Goal: Task Accomplishment & Management: Manage account settings

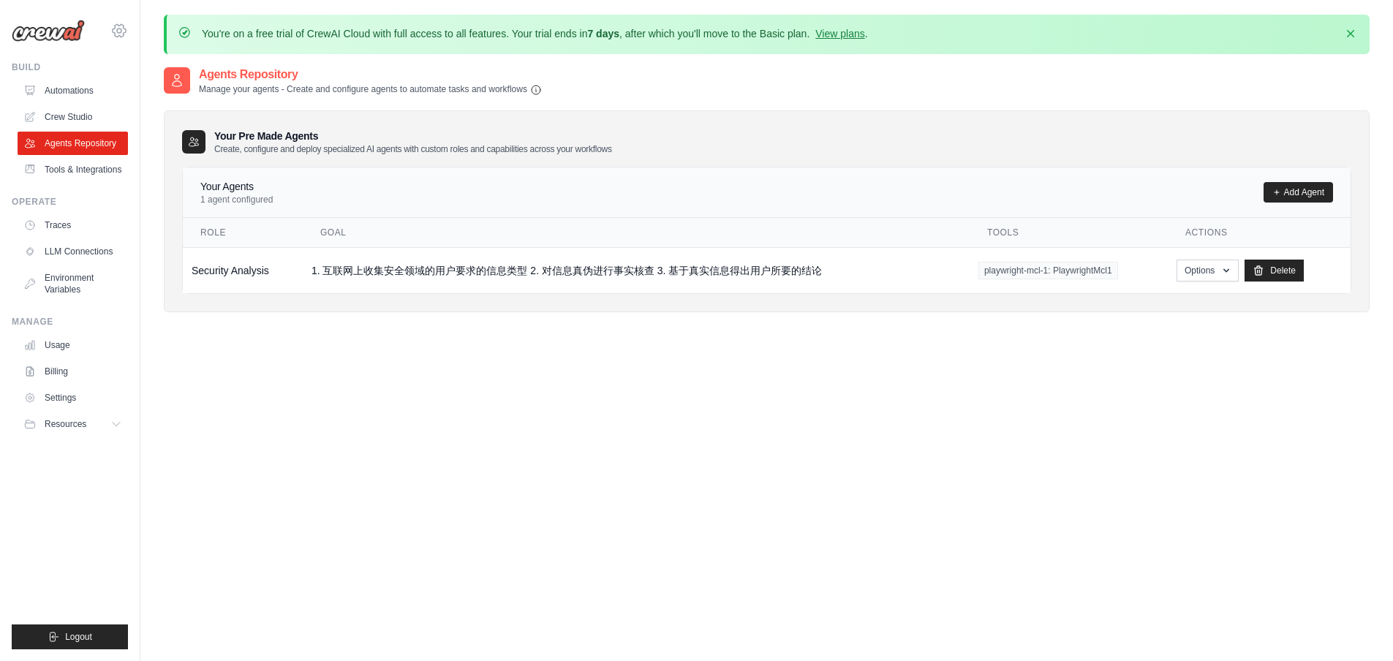
click at [125, 29] on icon at bounding box center [119, 30] width 13 height 12
click at [153, 84] on span "Settings" at bounding box center [182, 90] width 116 height 15
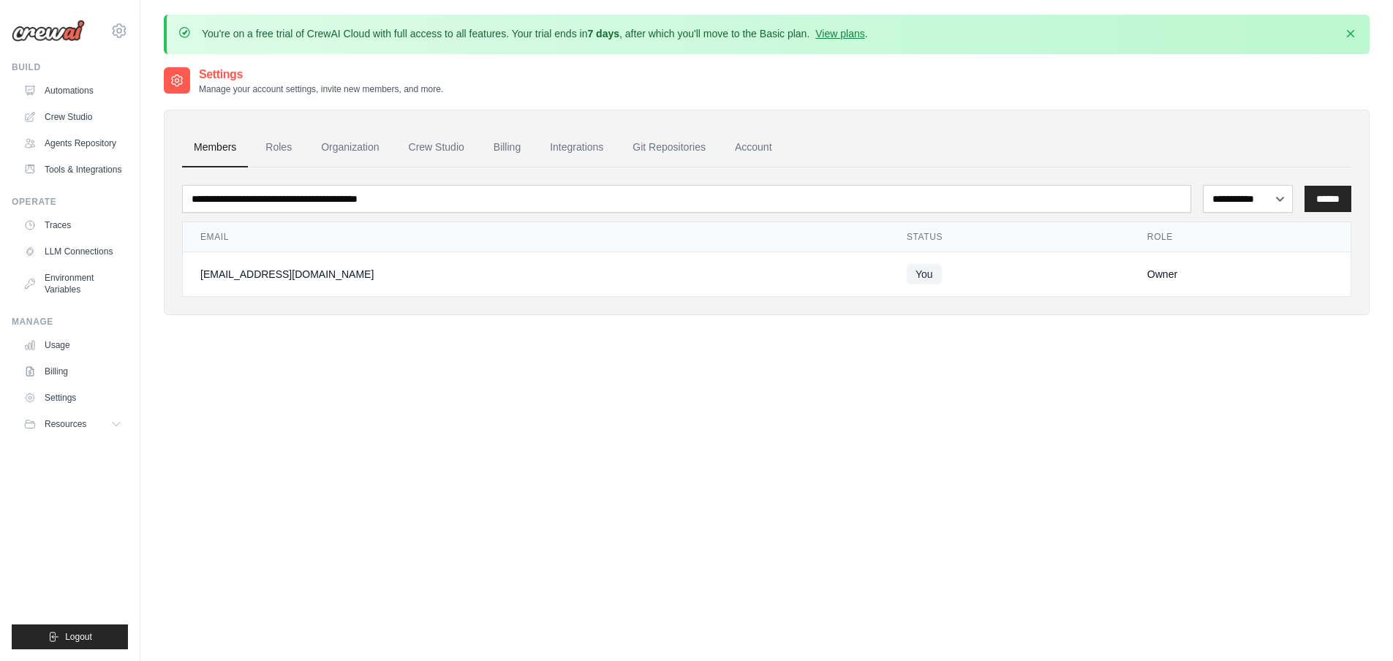
click at [608, 148] on link "Integrations" at bounding box center [576, 147] width 77 height 39
